Goal: Contribute content: Add original content to the website for others to see

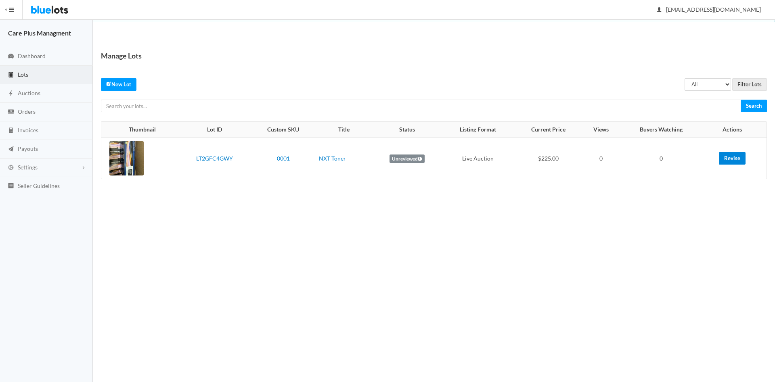
click at [731, 160] on link "Revise" at bounding box center [732, 158] width 27 height 13
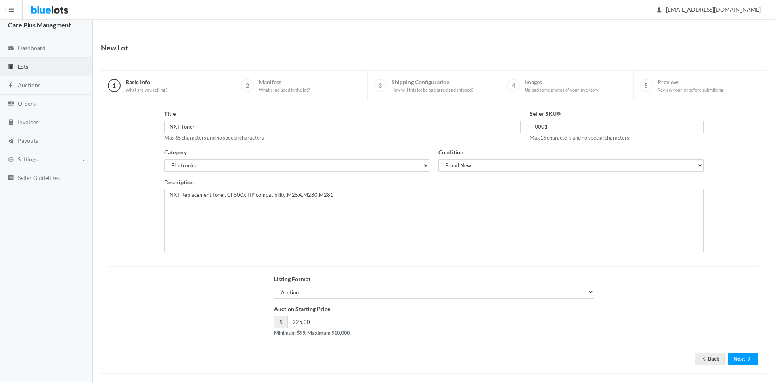
scroll to position [17, 0]
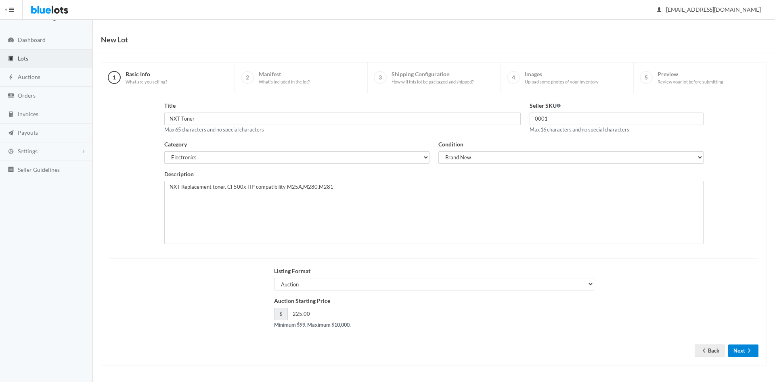
click at [752, 347] on icon "arrow forward" at bounding box center [749, 350] width 8 height 6
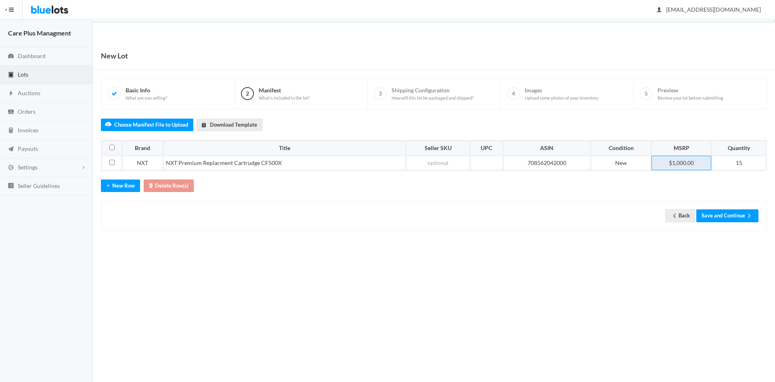
click at [687, 165] on td "$1,000.00" at bounding box center [681, 163] width 60 height 15
click at [699, 163] on td "$1,000.00" at bounding box center [681, 163] width 60 height 15
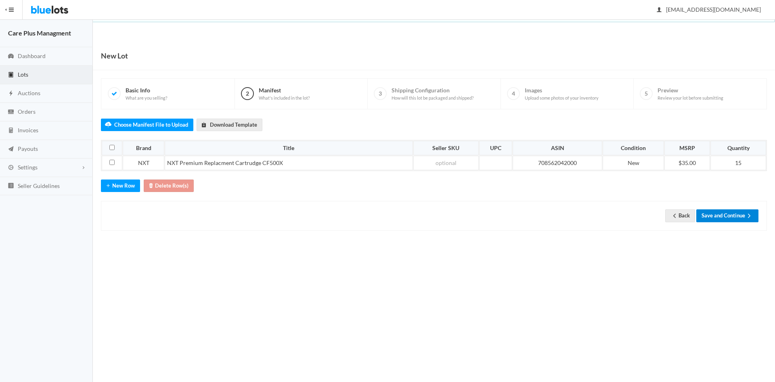
click at [724, 219] on button "Save and Continue" at bounding box center [727, 215] width 62 height 13
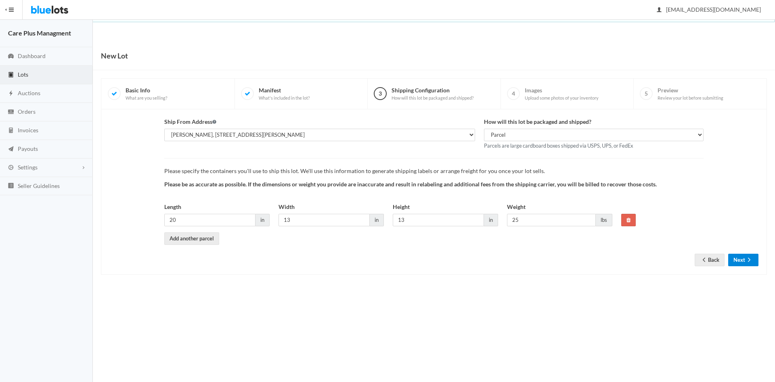
click at [745, 264] on ion-icon "arrow forward" at bounding box center [749, 261] width 8 height 8
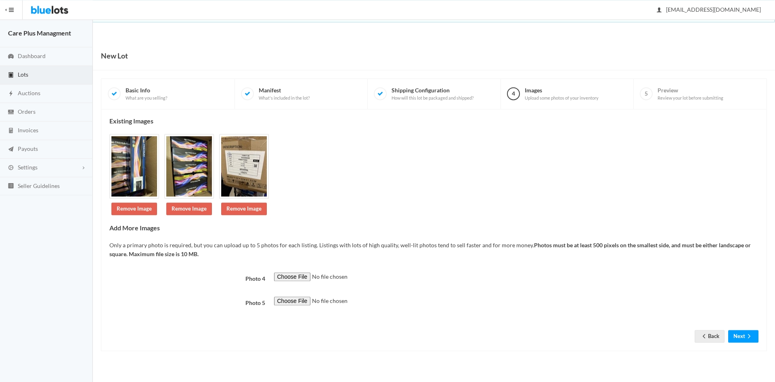
scroll to position [89, 0]
click at [737, 343] on button "Next" at bounding box center [743, 336] width 30 height 13
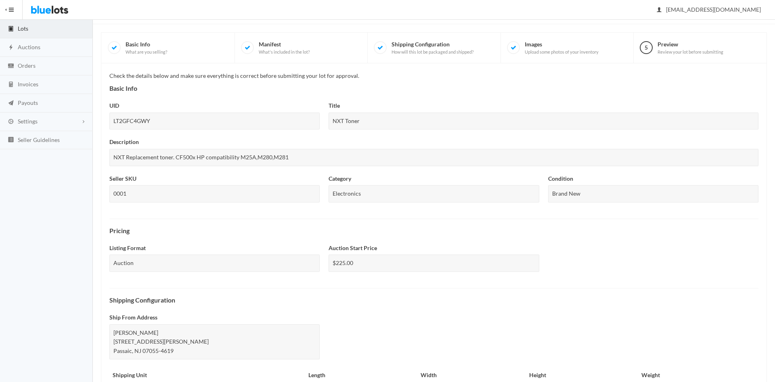
scroll to position [200, 0]
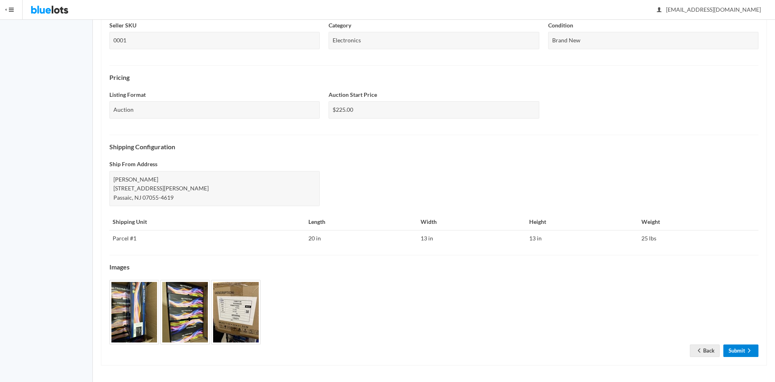
click at [732, 350] on link "Submit" at bounding box center [740, 351] width 35 height 13
